Goal: Check status: Check status

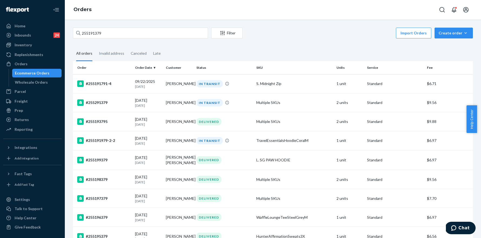
click at [102, 31] on input "255191379" at bounding box center [140, 33] width 135 height 11
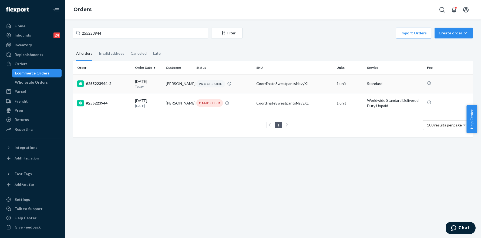
type input "255223944"
click at [102, 84] on div "#255223944-2" at bounding box center [104, 83] width 54 height 6
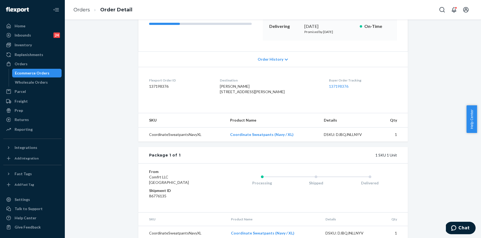
scroll to position [104, 0]
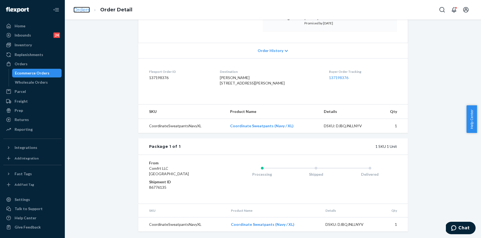
click at [86, 8] on link "Orders" at bounding box center [82, 10] width 16 height 6
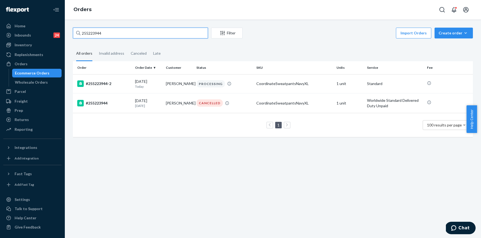
click at [111, 28] on input "255223944" at bounding box center [140, 33] width 135 height 11
click at [111, 30] on input "255223944" at bounding box center [140, 33] width 135 height 11
paste input "36617"
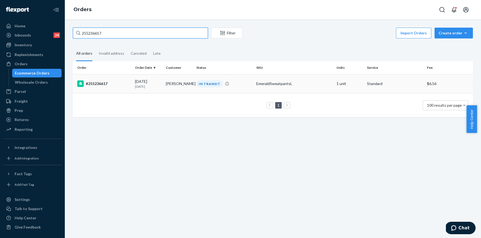
type input "255236617"
click at [102, 82] on div "#255236617" at bounding box center [104, 83] width 54 height 6
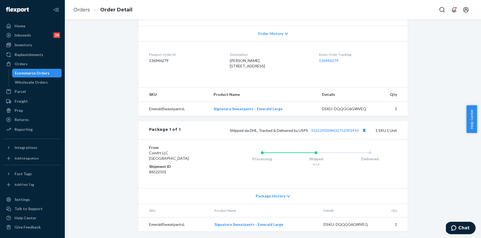
scroll to position [121, 0]
click at [365, 130] on button "Copy tracking number" at bounding box center [364, 129] width 7 height 7
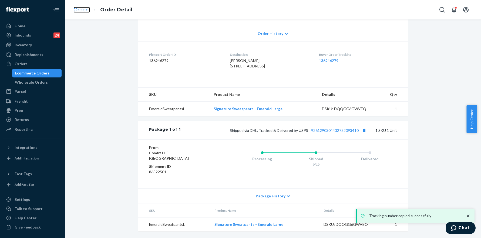
click at [79, 7] on link "Orders" at bounding box center [82, 10] width 16 height 6
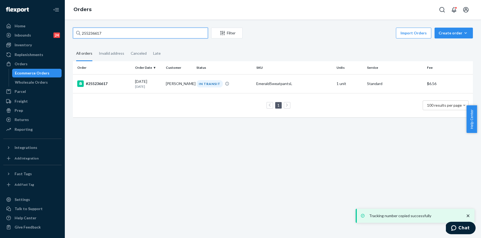
click at [127, 38] on input "255236617" at bounding box center [140, 33] width 135 height 11
click at [127, 37] on input "255236617" at bounding box center [140, 33] width 135 height 11
paste input "338074"
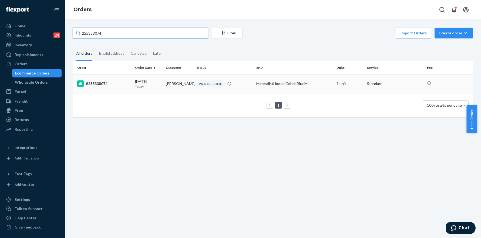
type input "255338074"
click at [103, 84] on div "#255338074" at bounding box center [104, 83] width 54 height 6
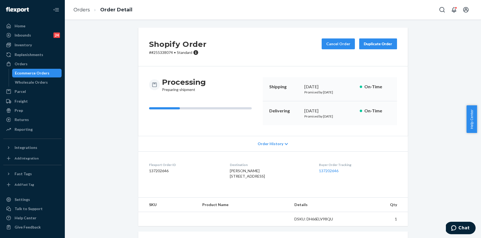
scroll to position [104, 0]
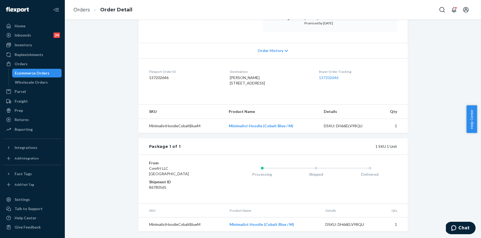
click at [279, 43] on div "Order History" at bounding box center [273, 50] width 270 height 15
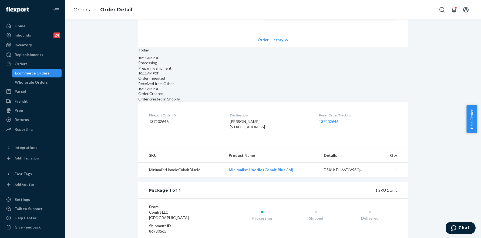
click at [281, 42] on div "Order History" at bounding box center [273, 39] width 270 height 15
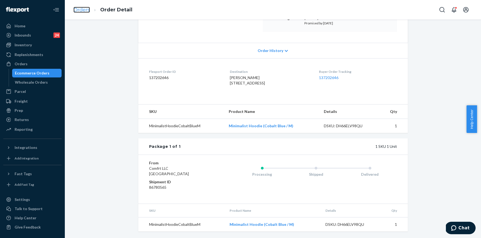
click at [86, 11] on link "Orders" at bounding box center [82, 10] width 16 height 6
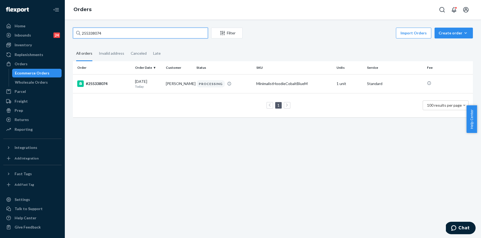
click at [129, 32] on input "255338074" at bounding box center [140, 33] width 135 height 11
paste input "1"
click at [114, 30] on input "255338071" at bounding box center [140, 33] width 135 height 11
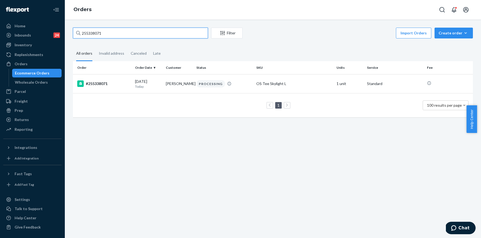
paste input "2"
click at [128, 29] on input "255338072" at bounding box center [140, 33] width 135 height 11
paste input "249467"
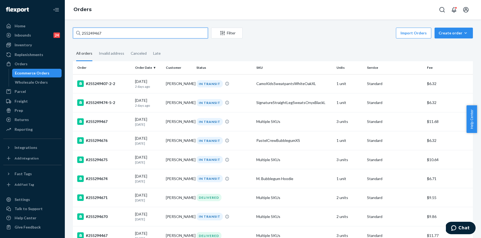
click at [106, 36] on input "255249467" at bounding box center [140, 33] width 135 height 11
paste input "90"
type input "255249490"
